Goal: Task Accomplishment & Management: Manage account settings

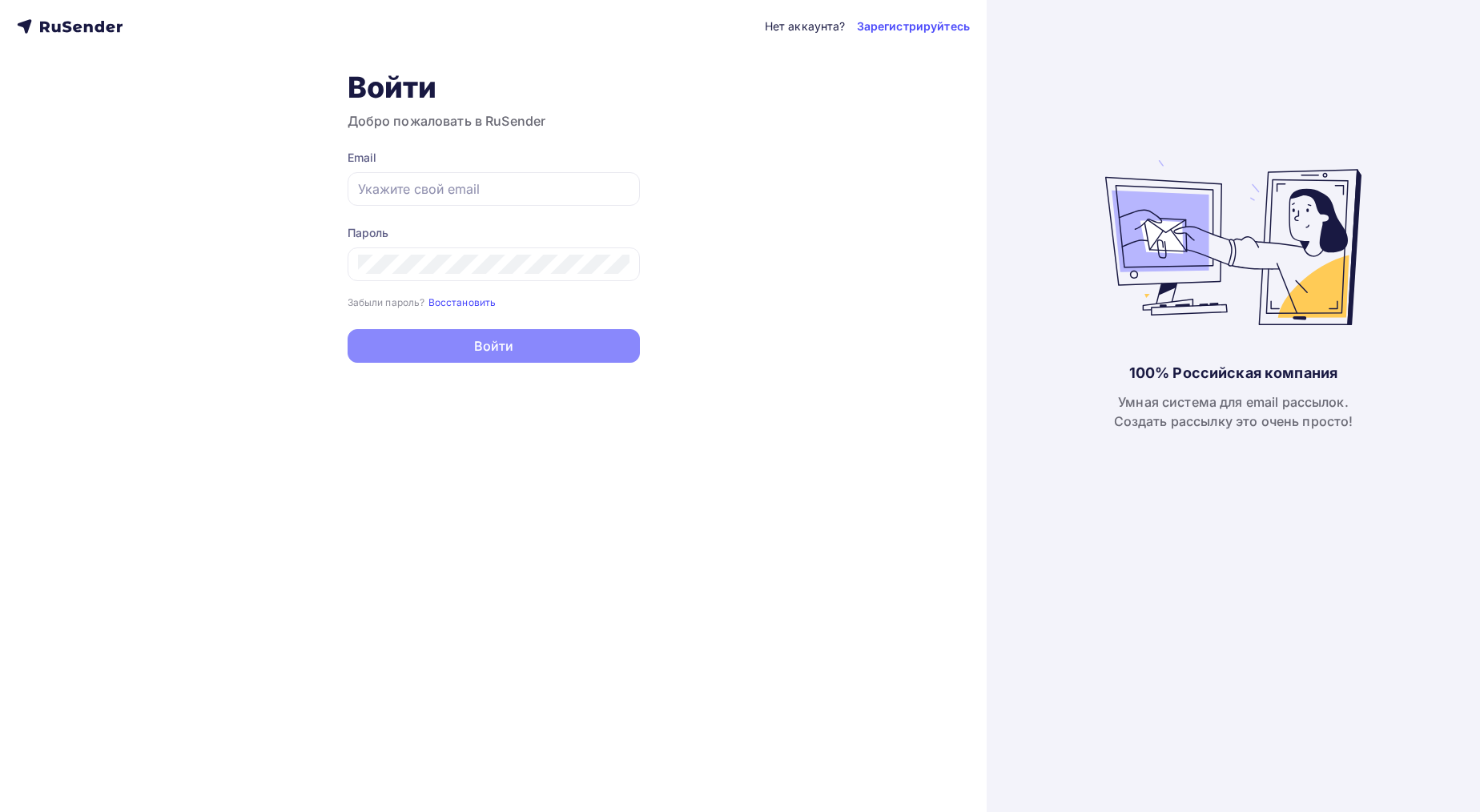
type input "[EMAIL_ADDRESS][DOMAIN_NAME]"
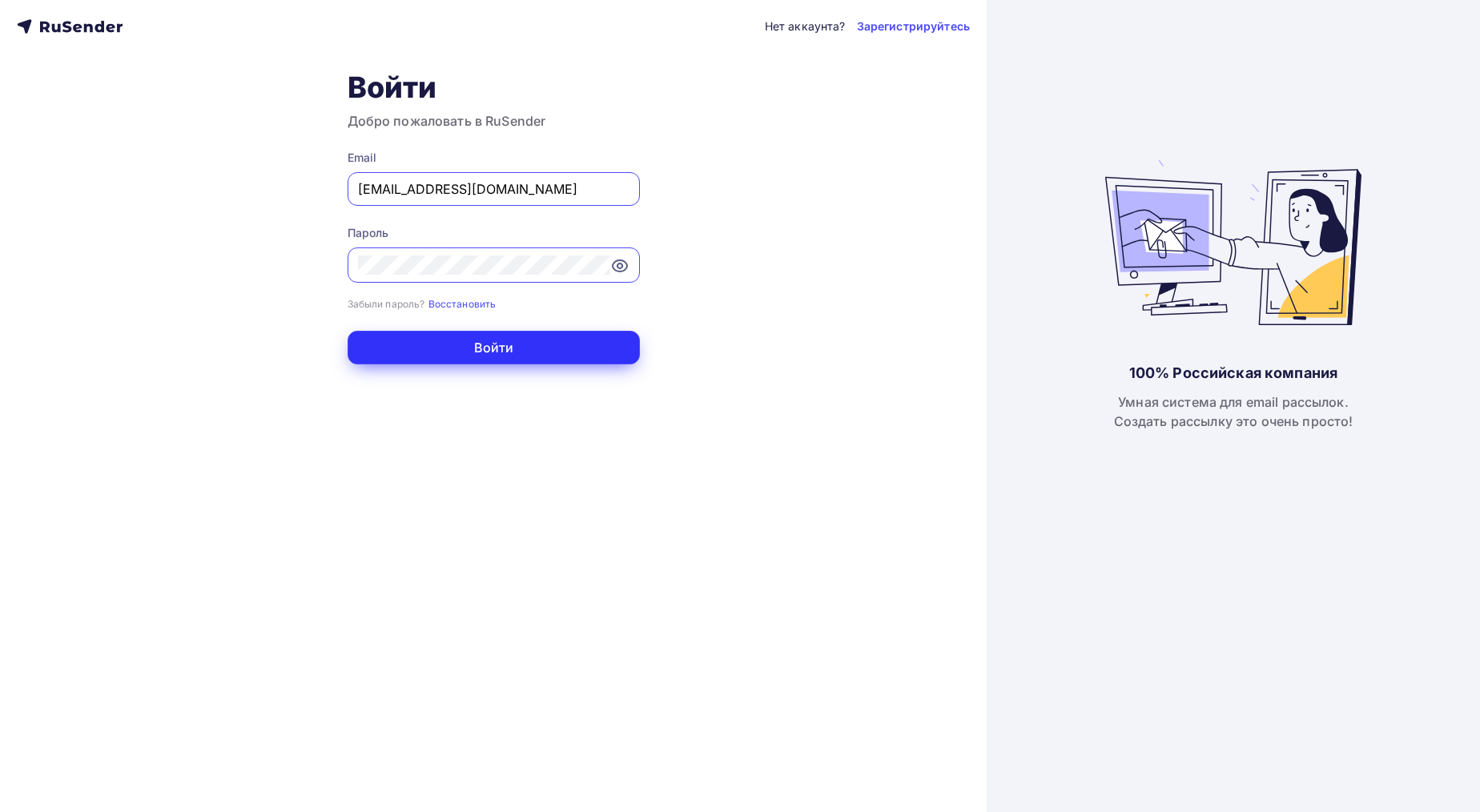
click at [493, 347] on button "Войти" at bounding box center [493, 347] width 293 height 34
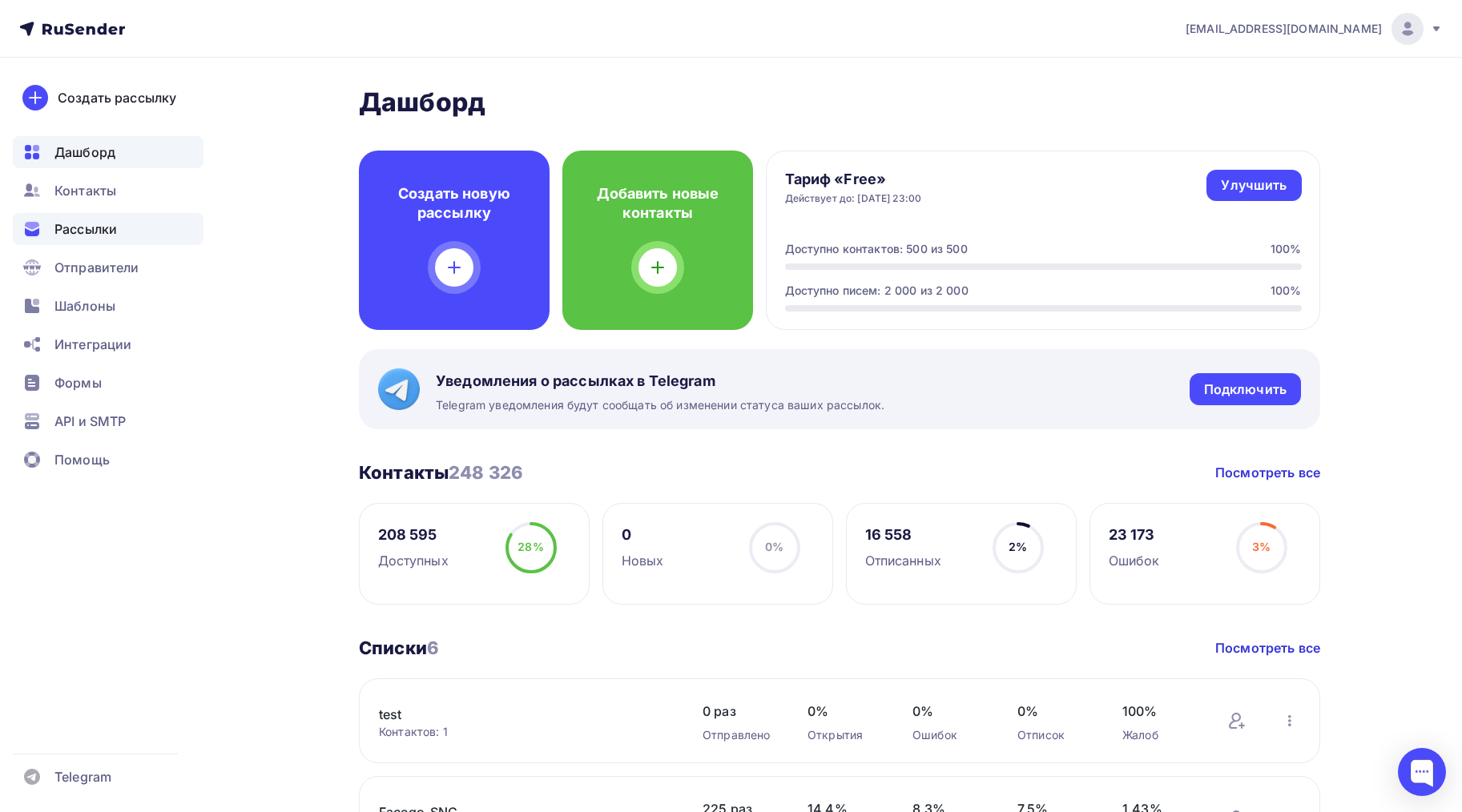
click at [80, 229] on span "Рассылки" at bounding box center [86, 229] width 63 height 19
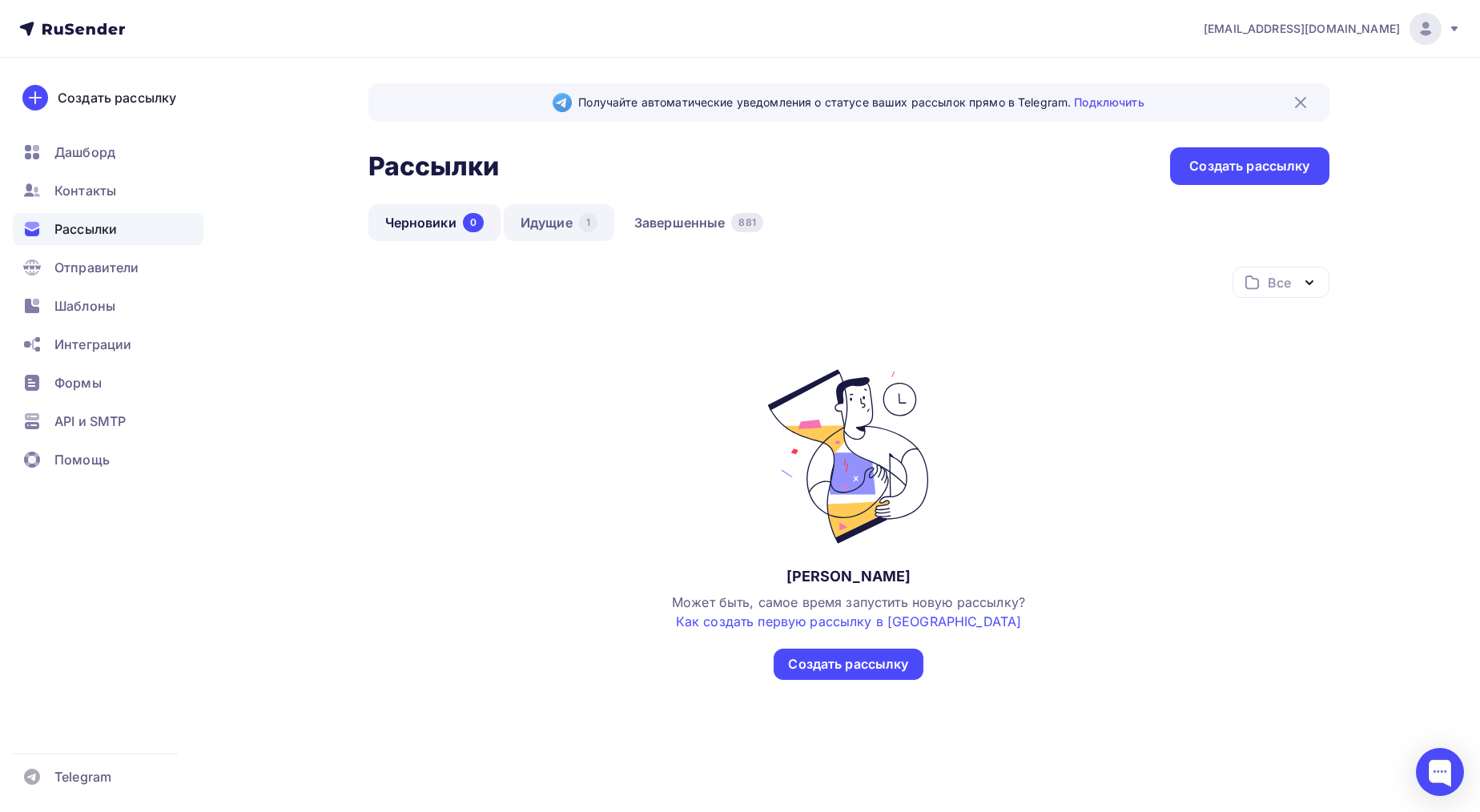
click at [540, 218] on link "Идущие 1" at bounding box center [559, 222] width 110 height 36
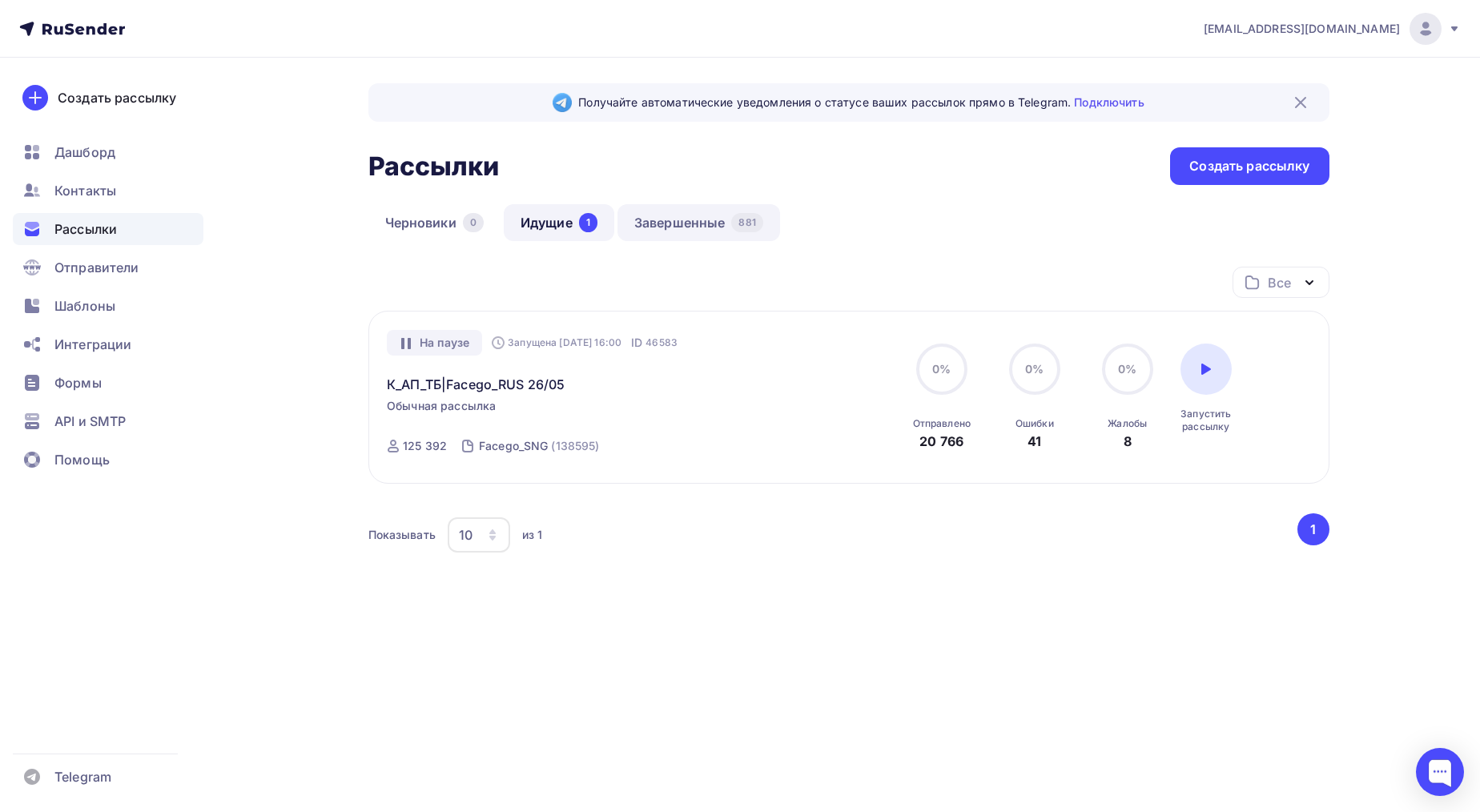
click at [692, 241] on link "Завершенные 881" at bounding box center [699, 222] width 162 height 36
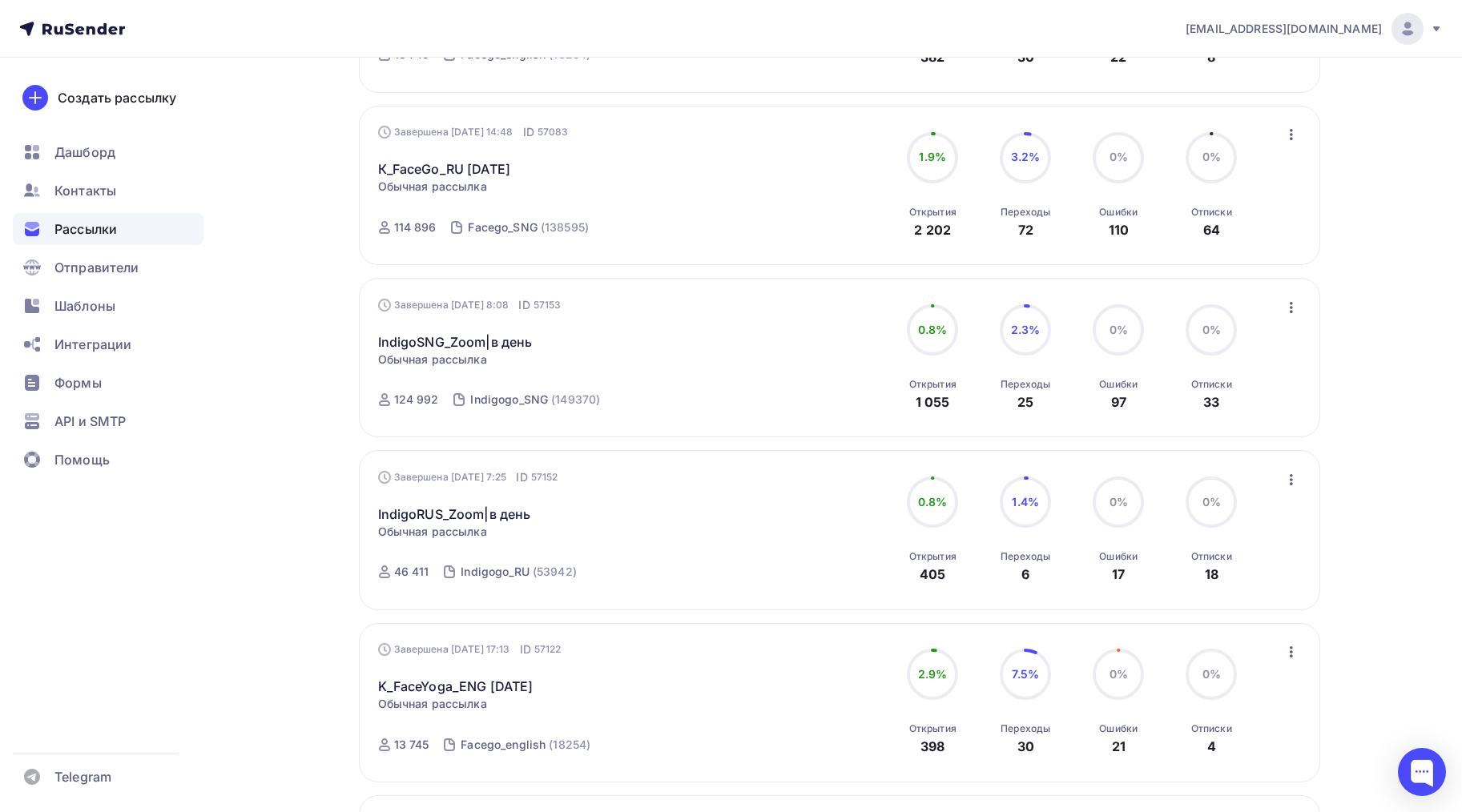
scroll to position [629, 0]
